Goal: Check status: Check status

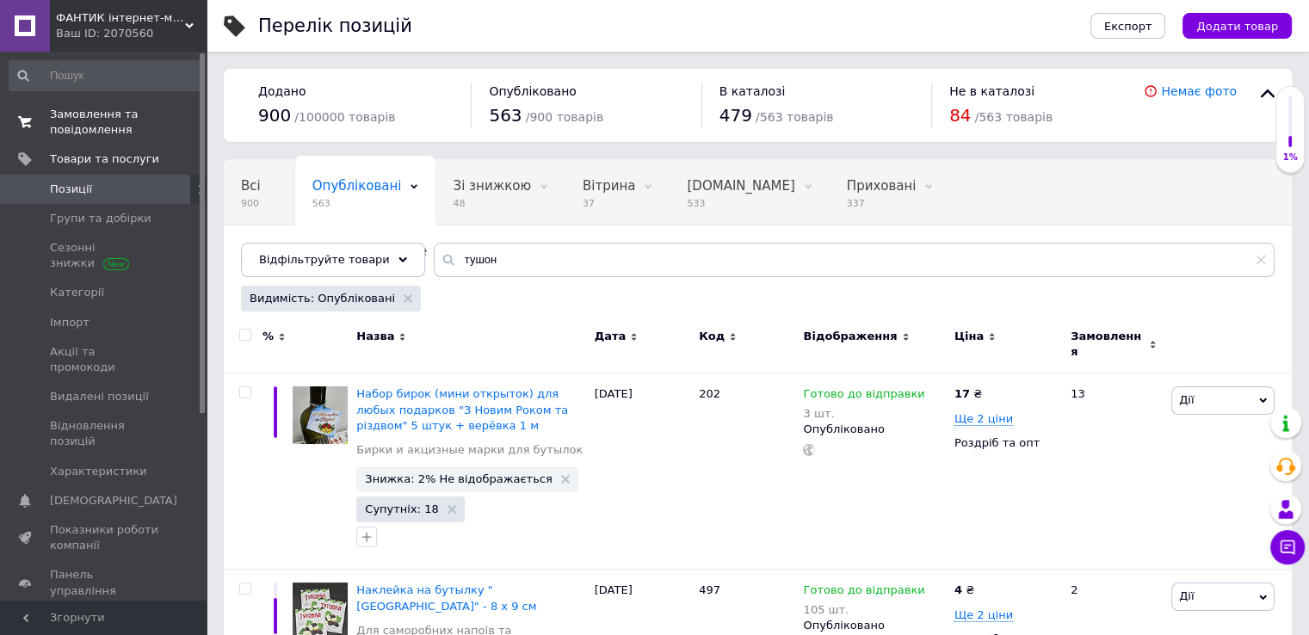
click at [120, 114] on span "Замовлення та повідомлення" at bounding box center [104, 122] width 109 height 31
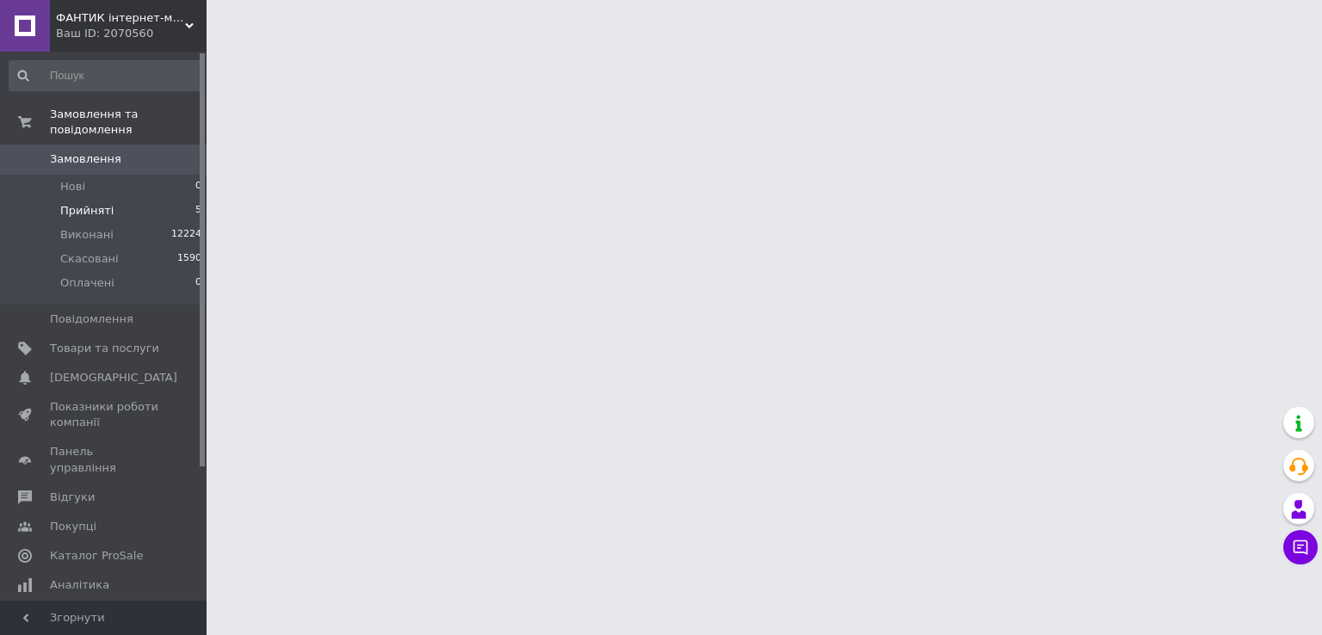
click at [130, 199] on li "Прийняті 5" at bounding box center [106, 211] width 212 height 24
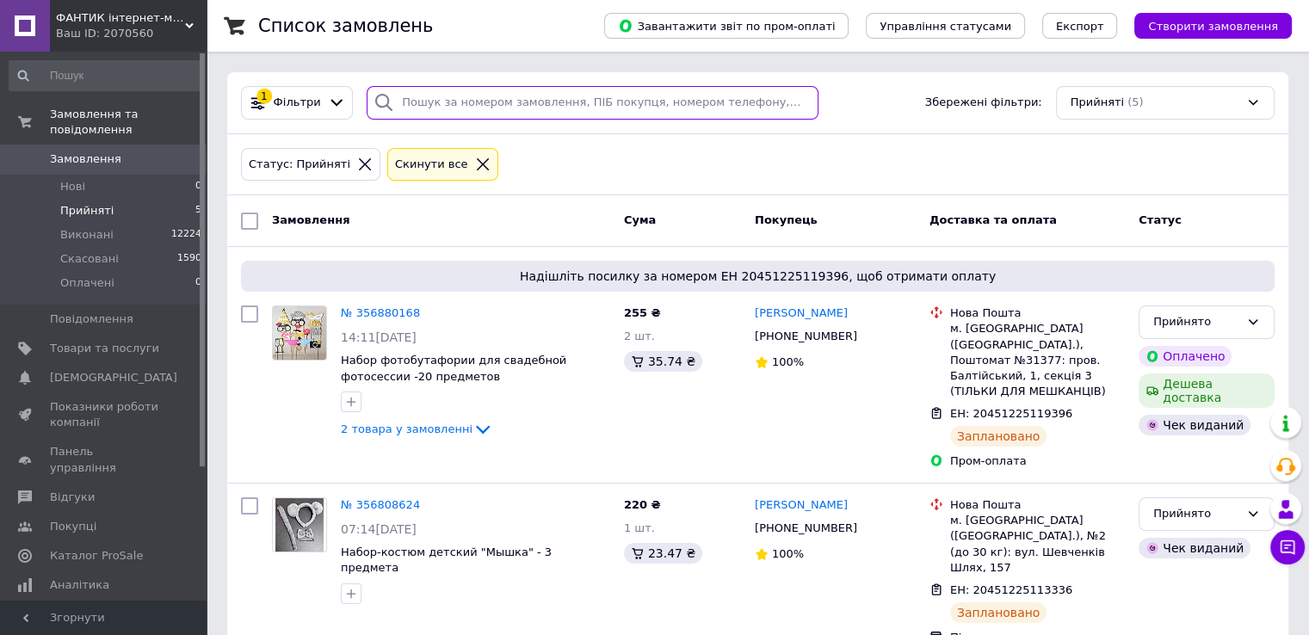
click at [423, 104] on input "search" at bounding box center [593, 103] width 452 height 34
paste input "354527929"
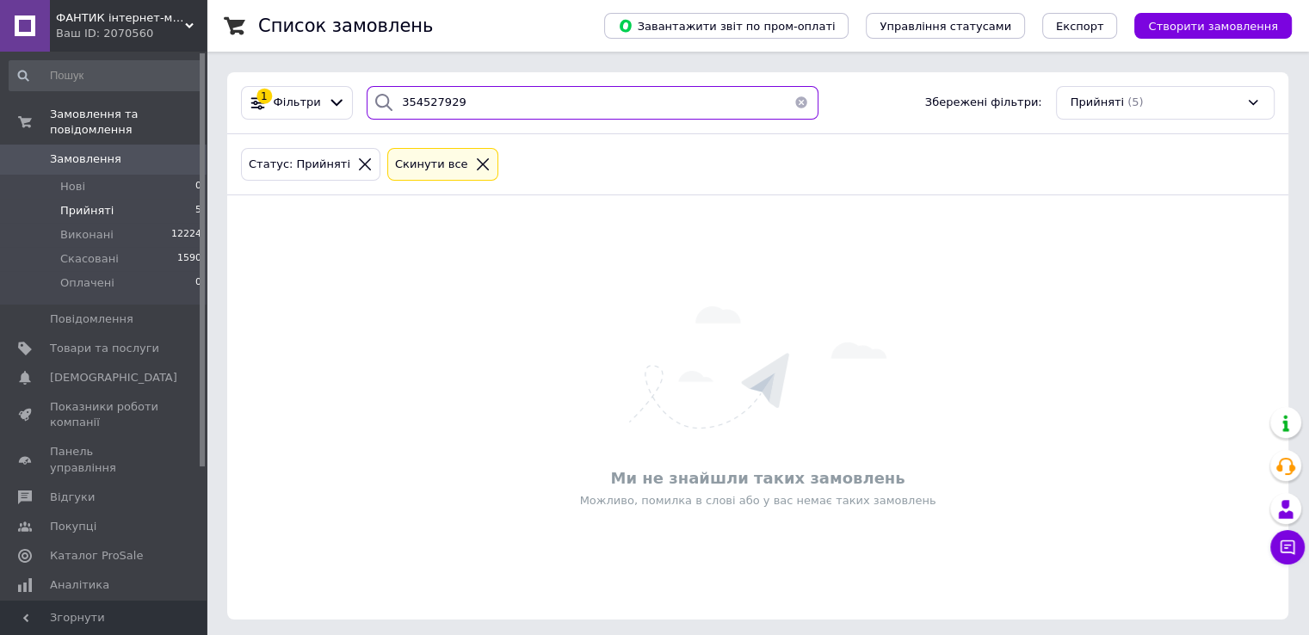
click at [432, 110] on input "354527929" at bounding box center [593, 103] width 452 height 34
type input "354527929"
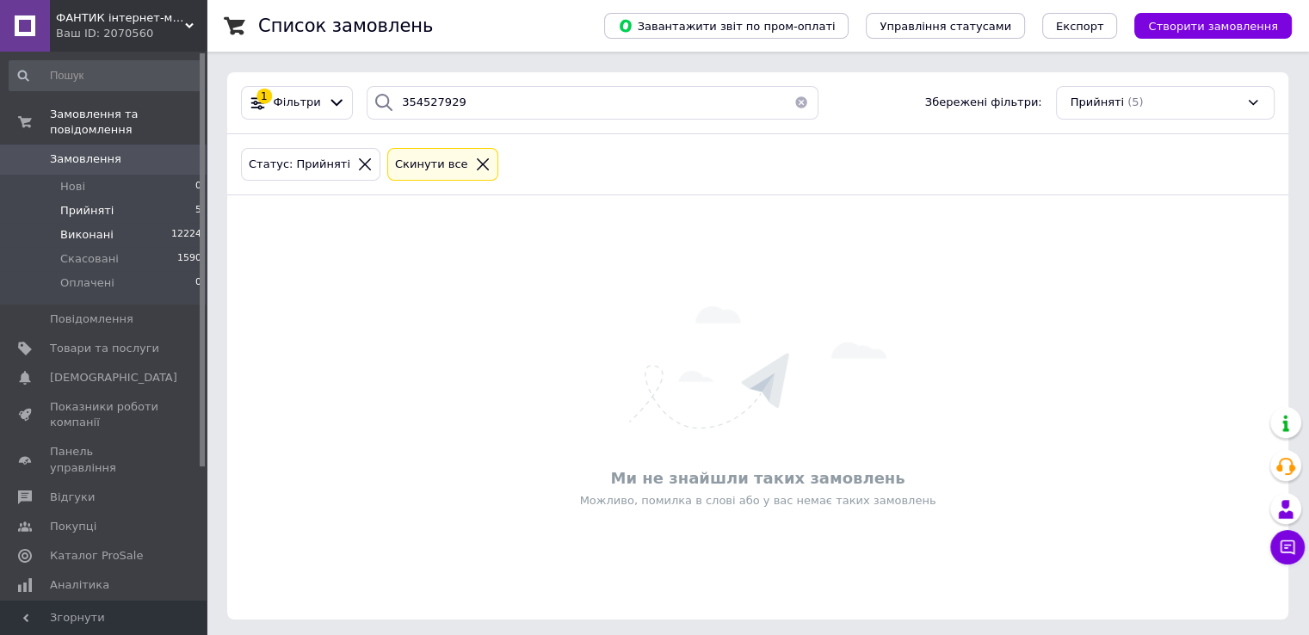
click at [119, 223] on li "Виконані 12224" at bounding box center [106, 235] width 212 height 24
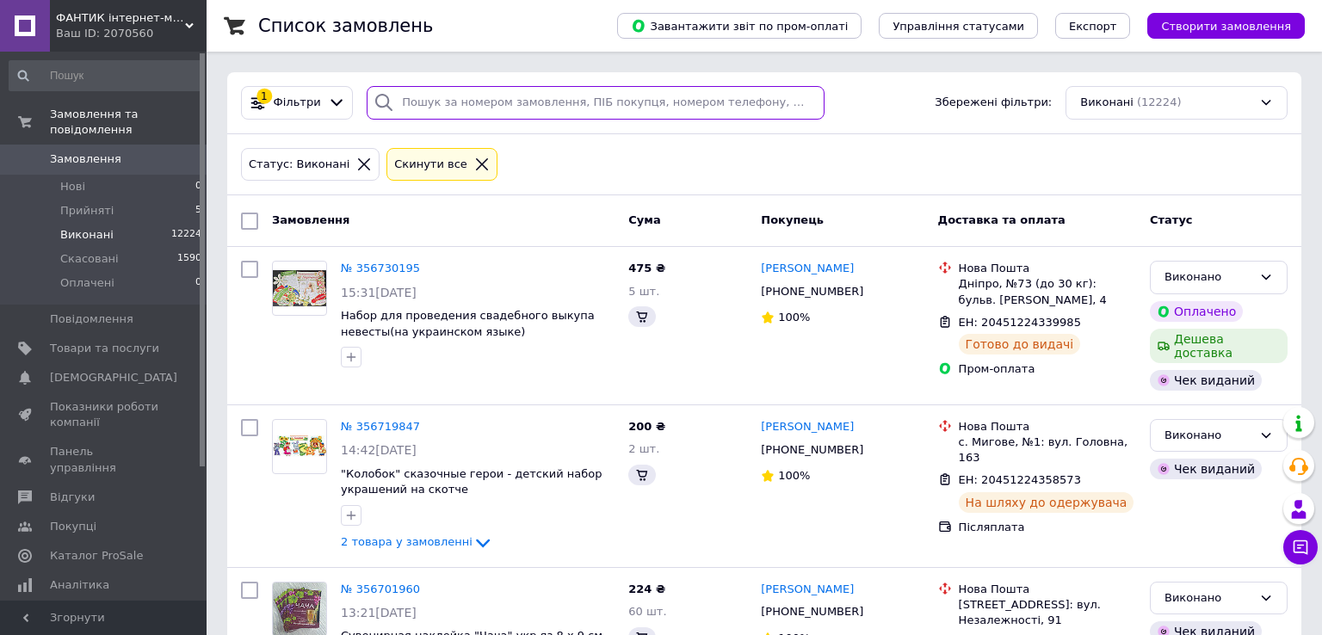
click at [499, 106] on input "search" at bounding box center [596, 103] width 458 height 34
paste input "354527929"
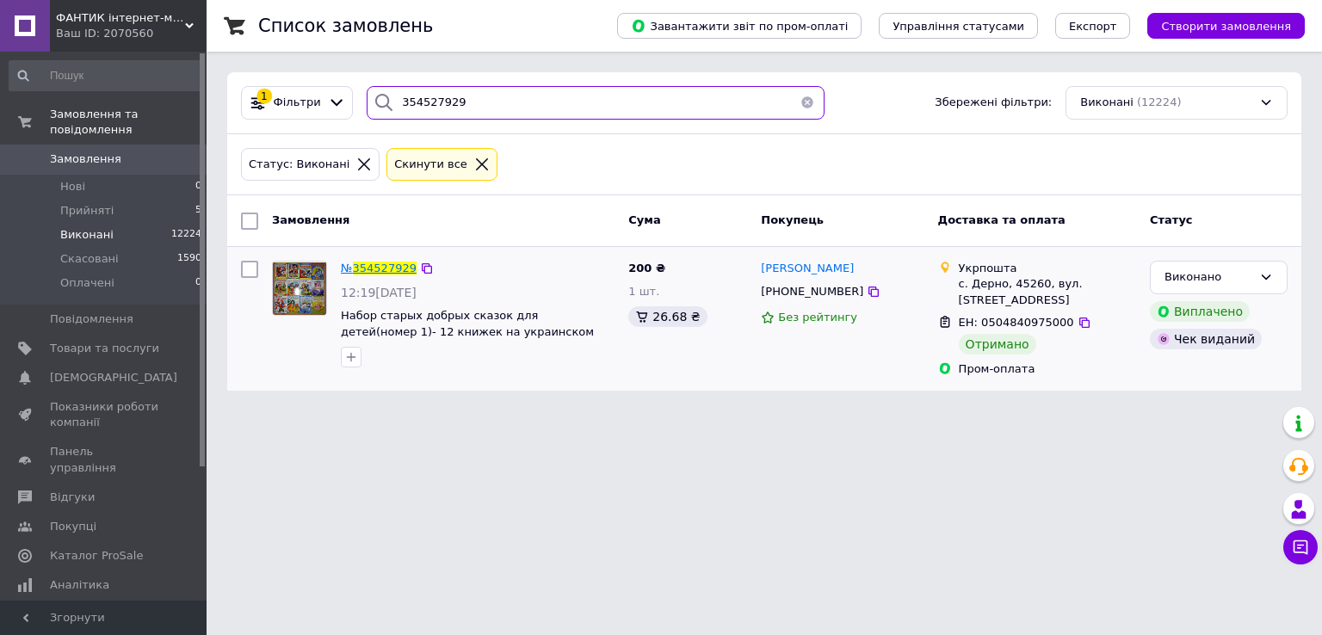
type input "354527929"
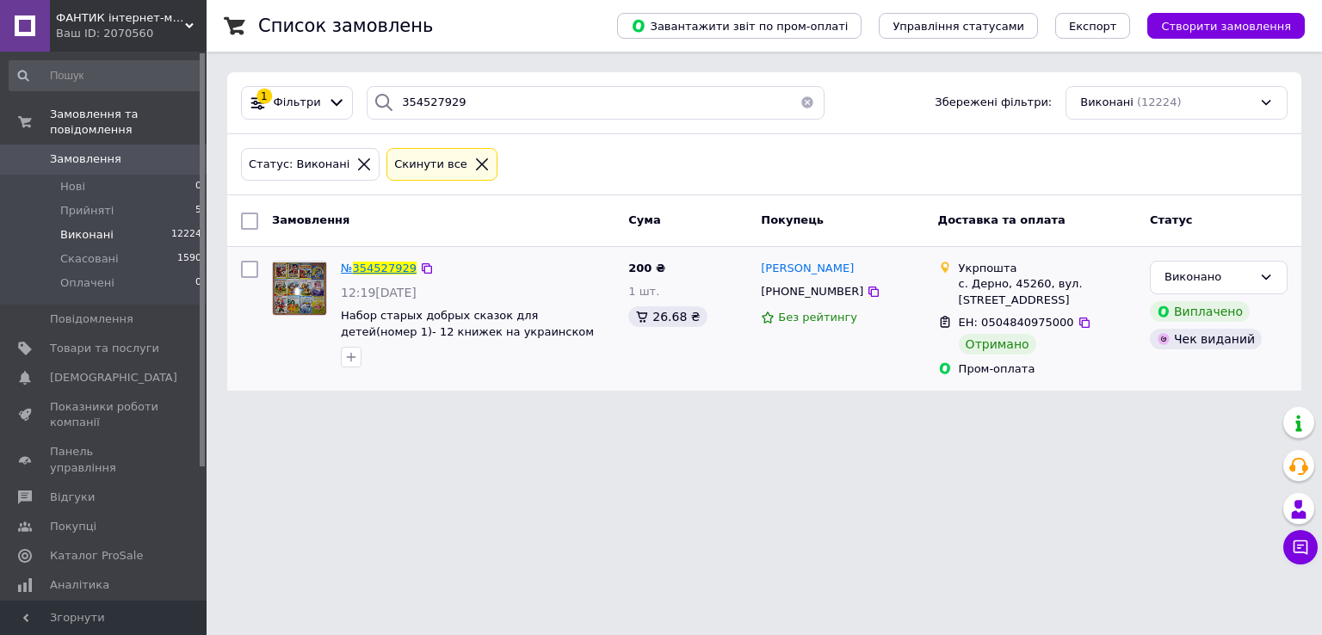
click at [384, 268] on span "354527929" at bounding box center [385, 268] width 64 height 13
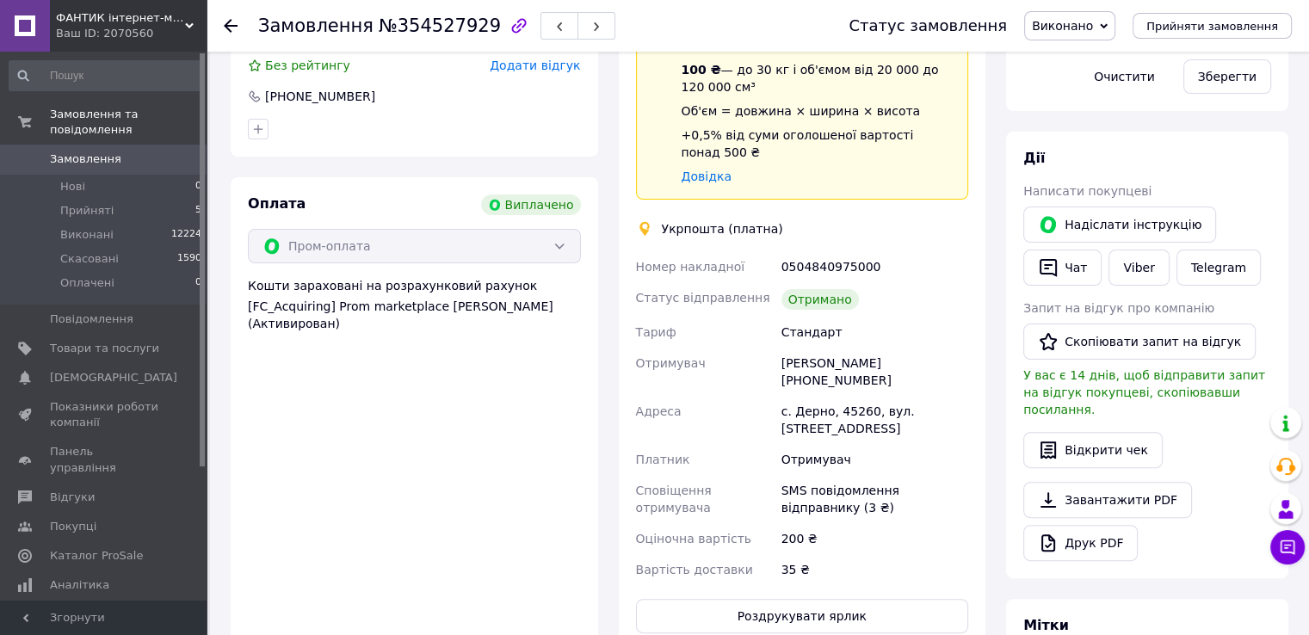
scroll to position [34, 0]
drag, startPoint x: 864, startPoint y: 252, endPoint x: 779, endPoint y: 254, distance: 85.2
click at [779, 254] on div "0504840975000" at bounding box center [875, 266] width 194 height 31
copy div "0504840975000"
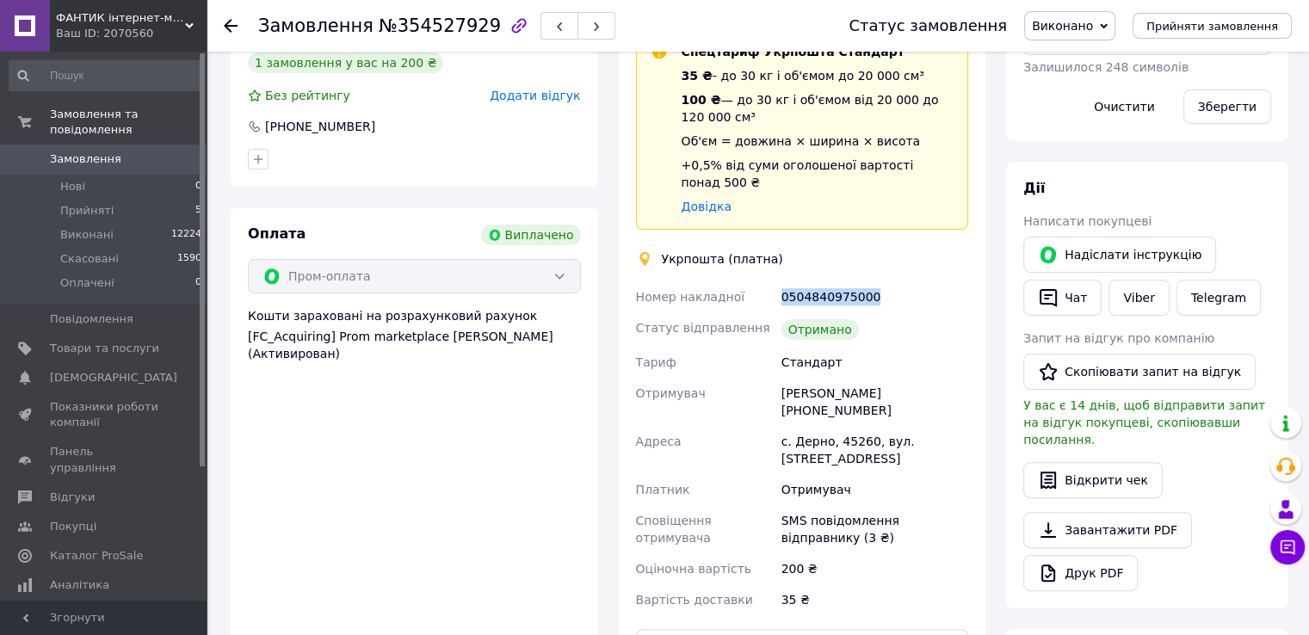
scroll to position [430, 0]
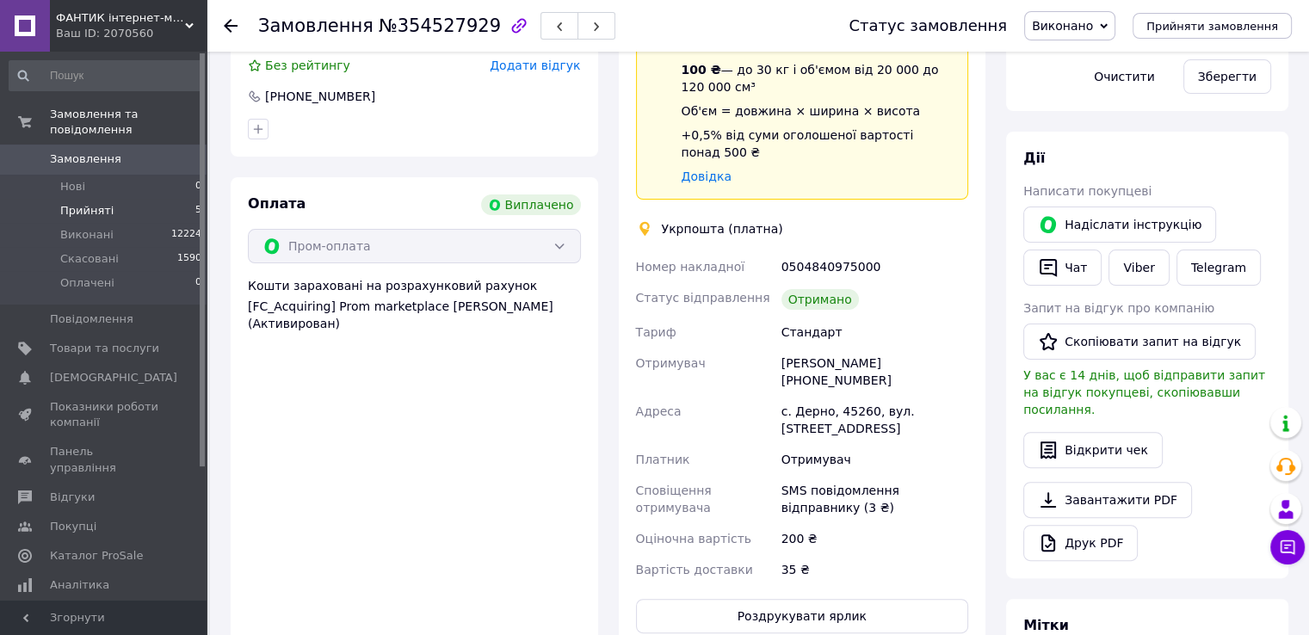
click at [110, 199] on li "Прийняті 5" at bounding box center [106, 211] width 212 height 24
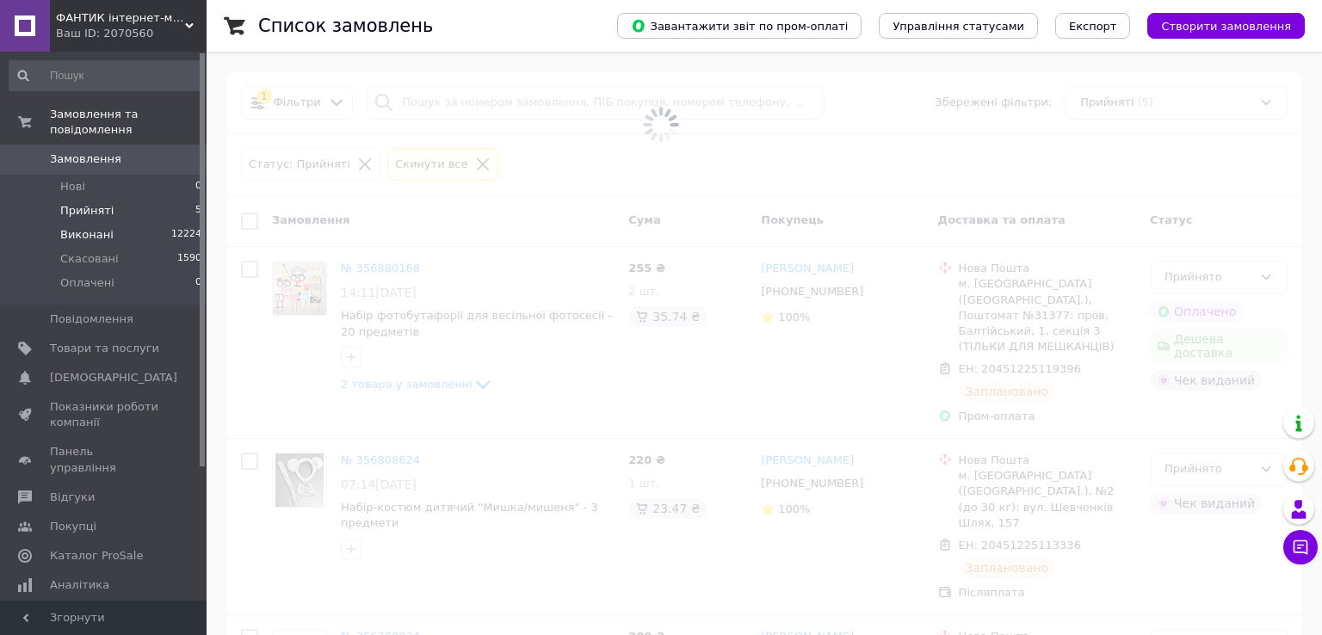
click at [113, 225] on li "Виконані 12224" at bounding box center [106, 235] width 212 height 24
click at [97, 227] on span "Виконані" at bounding box center [86, 234] width 53 height 15
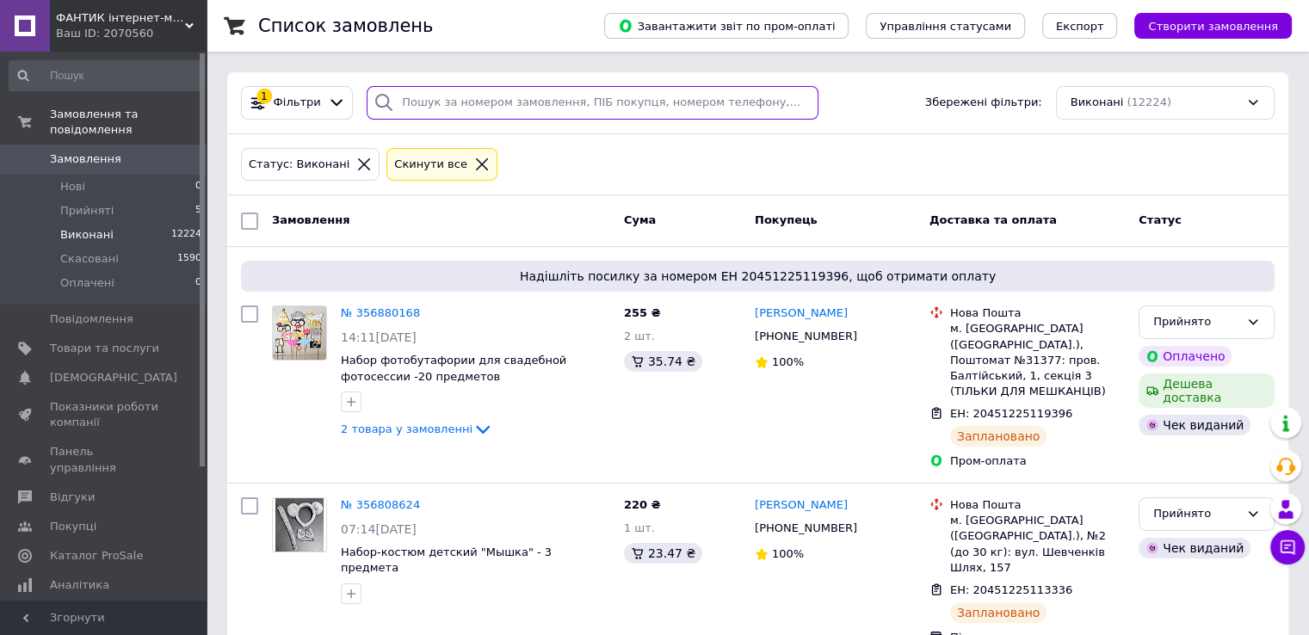
click at [482, 108] on input "search" at bounding box center [593, 103] width 452 height 34
paste input "354747262"
click at [476, 106] on input "354747262" at bounding box center [593, 103] width 452 height 34
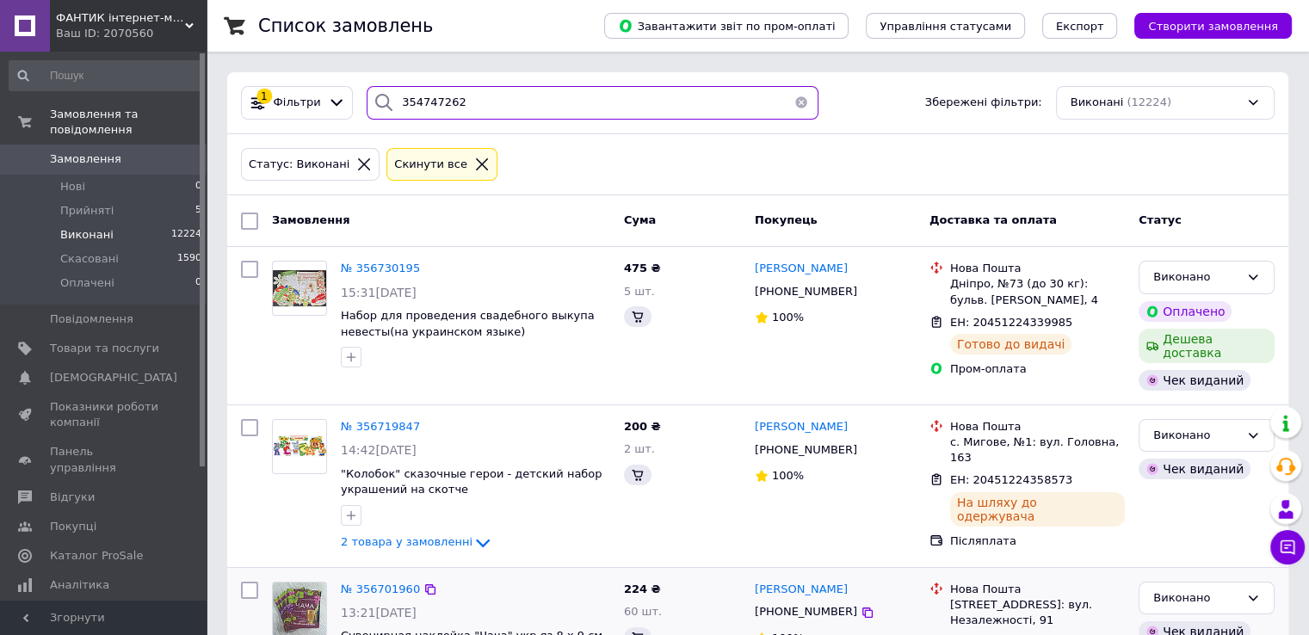
type input "354747262"
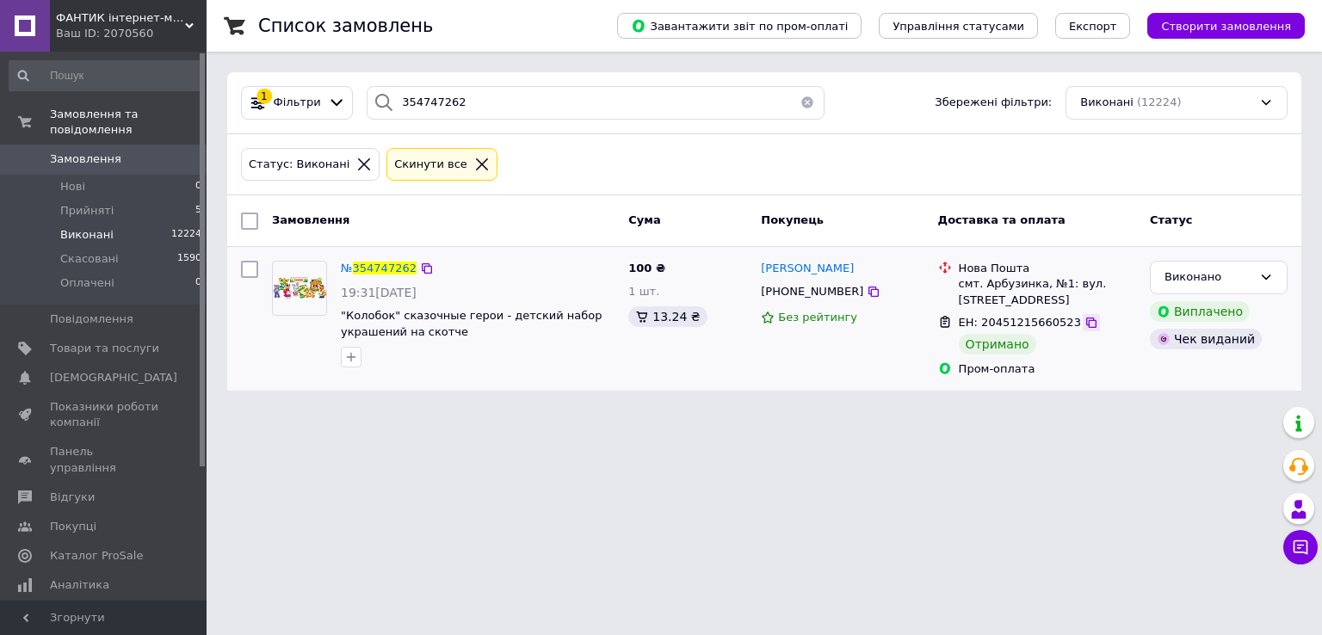
click at [1084, 321] on icon at bounding box center [1091, 323] width 14 height 14
click at [146, 199] on li "Прийняті 5" at bounding box center [106, 211] width 212 height 24
